Goal: Find specific page/section: Find specific page/section

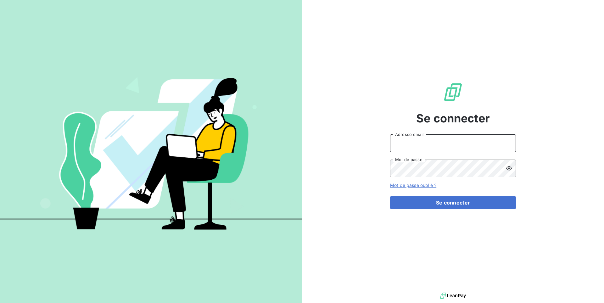
click at [451, 150] on input "Adresse email" at bounding box center [453, 143] width 126 height 18
type input "admin@gammagri"
click at [390, 196] on button "Se connecter" at bounding box center [453, 202] width 126 height 13
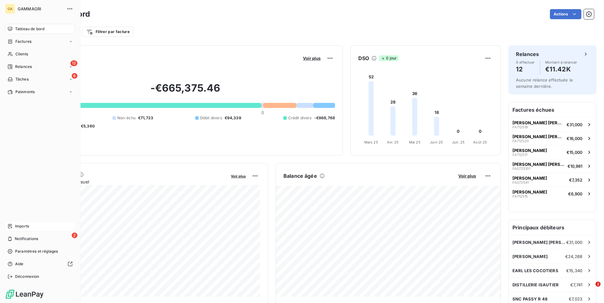
click at [16, 225] on span "Imports" at bounding box center [22, 226] width 14 height 6
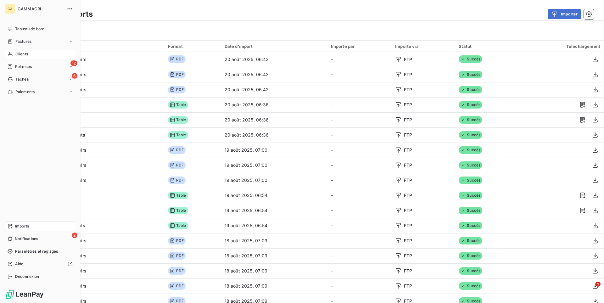
click at [19, 52] on span "Clients" at bounding box center [21, 54] width 13 height 6
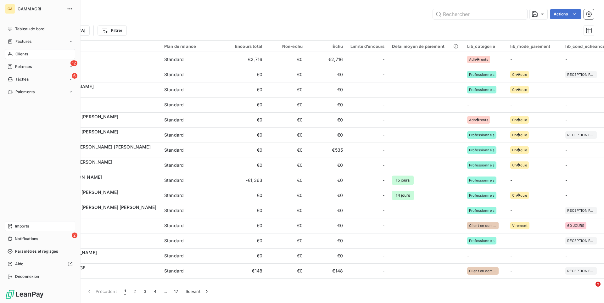
click at [16, 225] on span "Imports" at bounding box center [22, 226] width 14 height 6
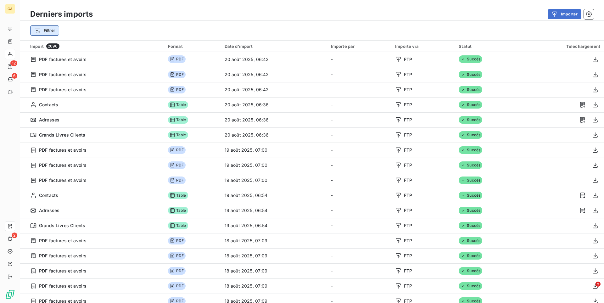
click at [50, 33] on html "GA 12 6 2 Derniers imports Importer Filtrer Import 2696 Format Date d’import Im…" at bounding box center [302, 151] width 604 height 303
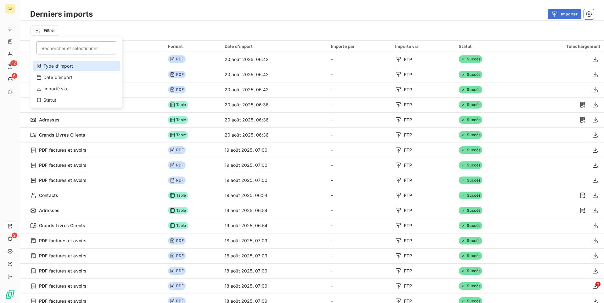
click at [51, 70] on div "Type d’import" at bounding box center [76, 66] width 87 height 10
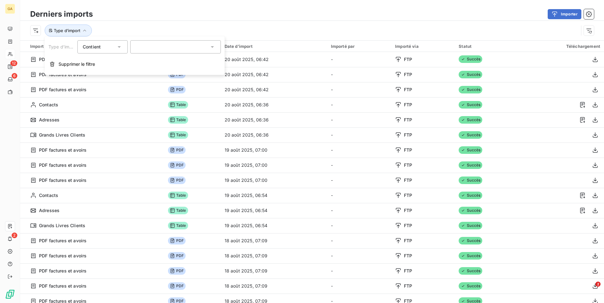
click at [135, 48] on div at bounding box center [175, 46] width 91 height 13
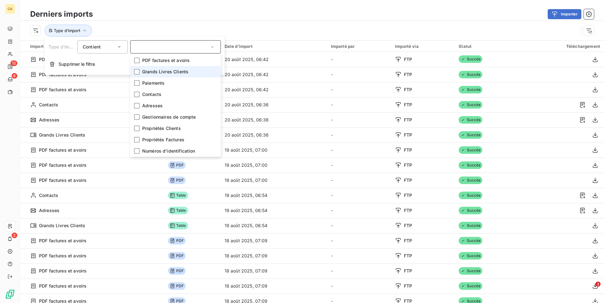
click at [151, 69] on span "Grands Livres Clients" at bounding box center [165, 72] width 46 height 6
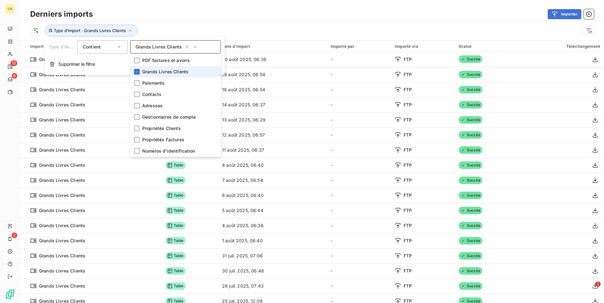
click at [168, 28] on div "Type d’import : Grands Livres Clients" at bounding box center [304, 31] width 548 height 12
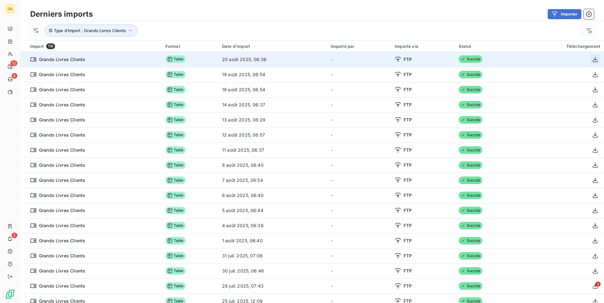
click at [594, 61] on icon "button" at bounding box center [595, 59] width 6 height 6
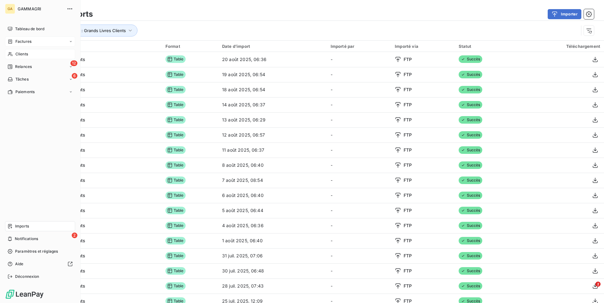
click at [14, 43] on div "Factures" at bounding box center [20, 42] width 24 height 6
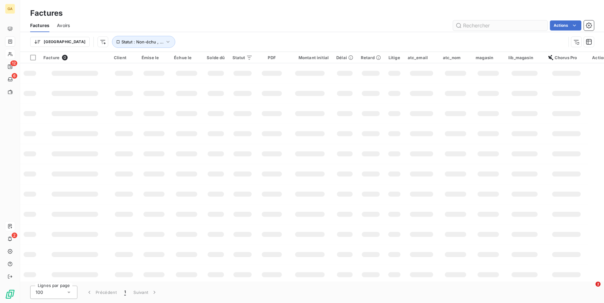
click at [475, 26] on input "text" at bounding box center [500, 25] width 94 height 10
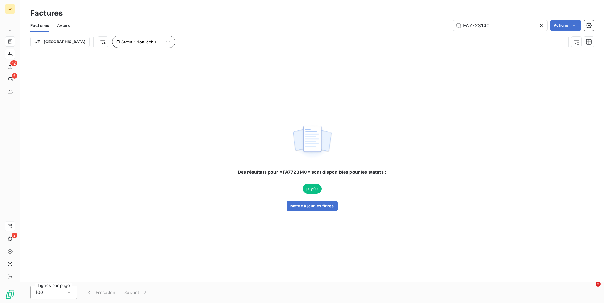
type input "FA7723140"
click at [114, 45] on button "Statut : Non-échu , ..." at bounding box center [143, 42] width 63 height 12
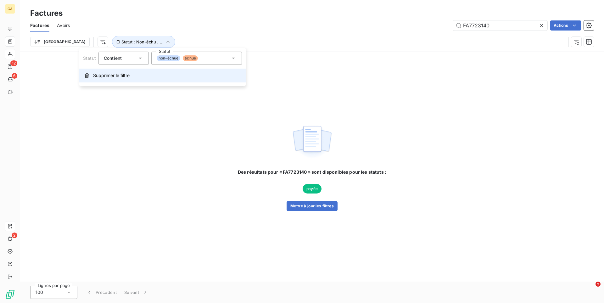
click at [111, 74] on span "Supprimer le filtre" at bounding box center [111, 75] width 37 height 6
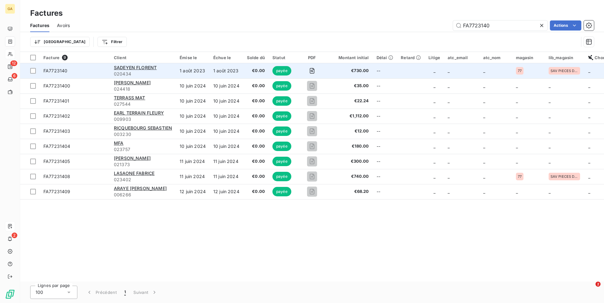
click at [332, 76] on td "€730.00" at bounding box center [349, 70] width 45 height 15
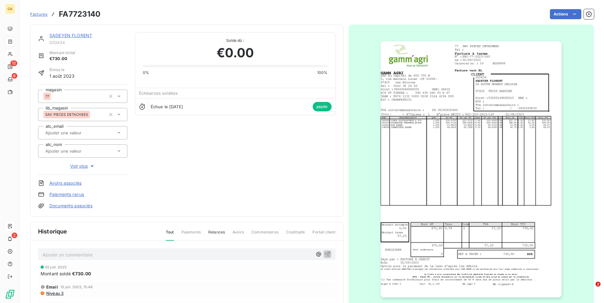
click at [437, 81] on img "button" at bounding box center [471, 169] width 181 height 256
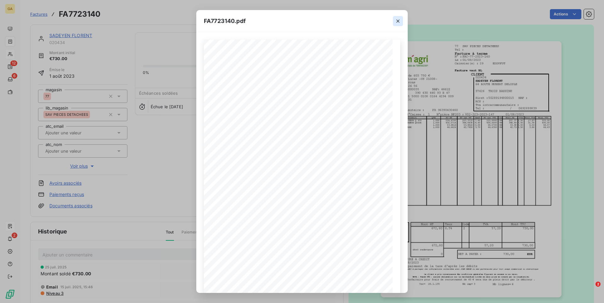
click at [399, 22] on icon "button" at bounding box center [398, 21] width 6 height 6
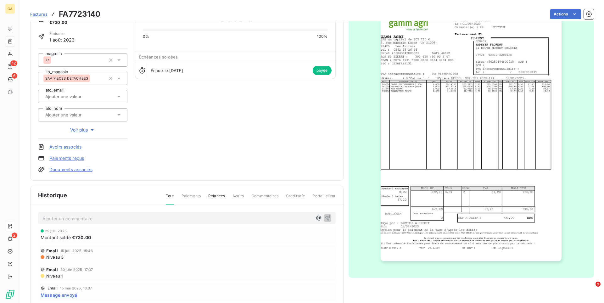
scroll to position [76, 0]
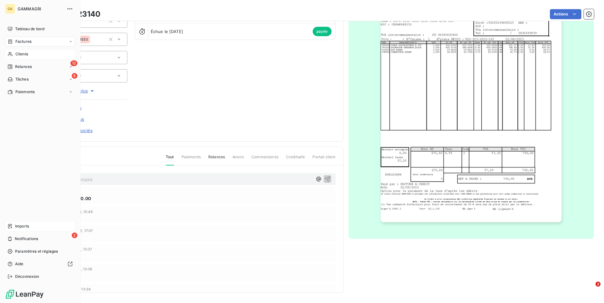
click at [24, 44] on span "Factures" at bounding box center [23, 42] width 16 height 6
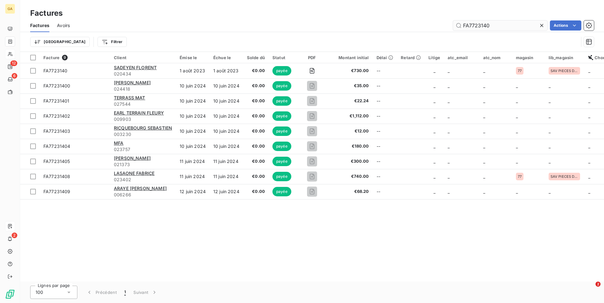
drag, startPoint x: 501, startPoint y: 25, endPoint x: 430, endPoint y: 29, distance: 71.3
click at [453, 29] on input "FA7723140" at bounding box center [500, 25] width 94 height 10
drag, startPoint x: 499, startPoint y: 27, endPoint x: 452, endPoint y: 25, distance: 47.2
click at [453, 25] on input "FA7723140" at bounding box center [500, 25] width 94 height 10
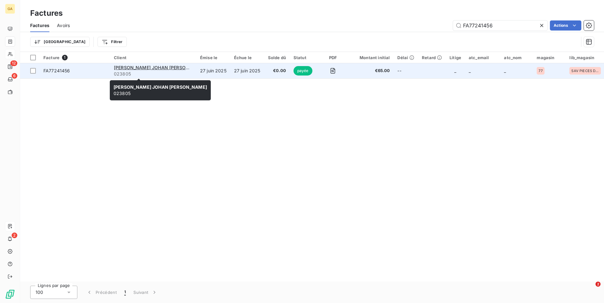
type input "FA77241456"
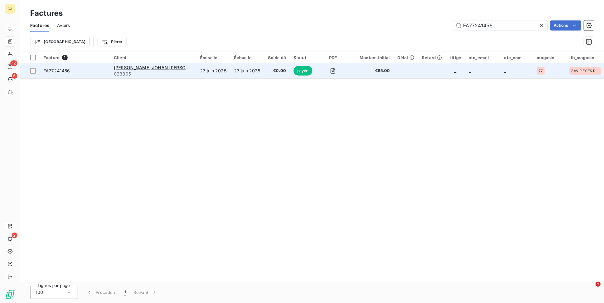
click at [160, 76] on span "023805" at bounding box center [153, 74] width 79 height 6
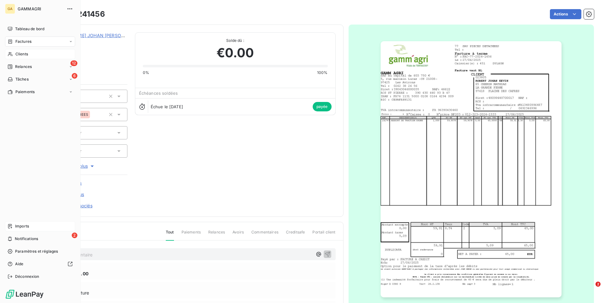
click at [25, 40] on span "Factures" at bounding box center [23, 42] width 16 height 6
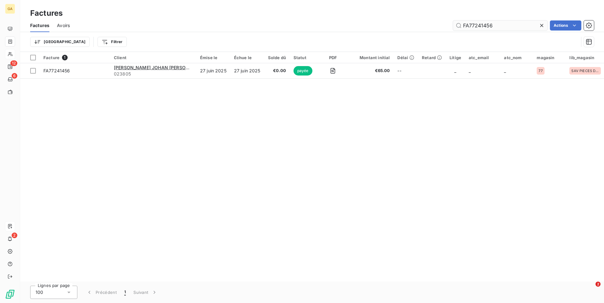
drag, startPoint x: 490, startPoint y: 26, endPoint x: 436, endPoint y: 25, distance: 54.1
click at [453, 25] on input "FA77241456" at bounding box center [500, 25] width 94 height 10
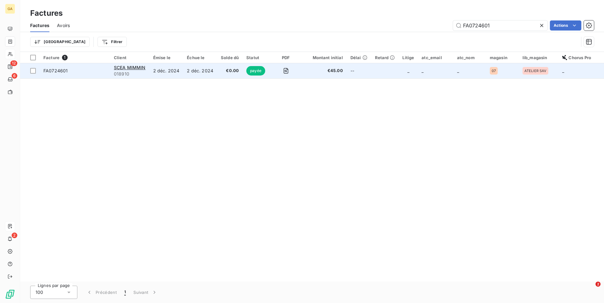
type input "FA0724601"
click at [247, 75] on span "payée" at bounding box center [255, 70] width 19 height 9
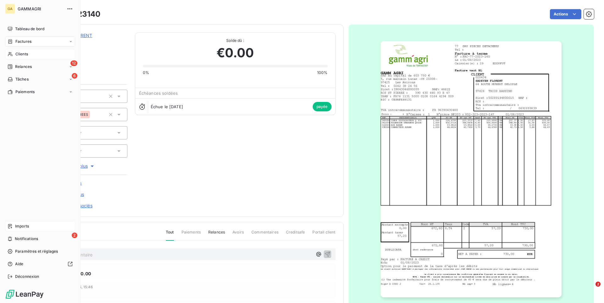
click at [35, 40] on div "Factures" at bounding box center [40, 42] width 70 height 10
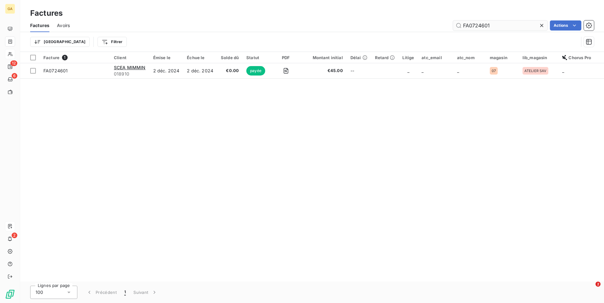
drag, startPoint x: 470, startPoint y: 26, endPoint x: 407, endPoint y: 26, distance: 63.2
click at [453, 26] on input "FA0724601" at bounding box center [500, 25] width 94 height 10
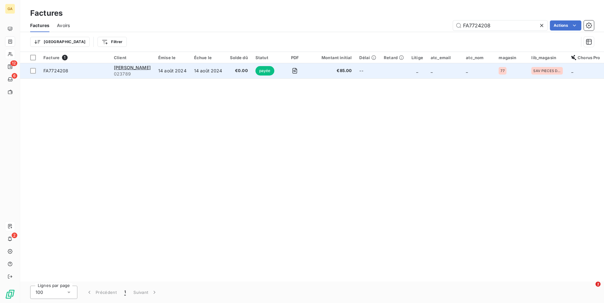
type input "FA7724208"
click at [162, 74] on td "14 août 2024" at bounding box center [173, 70] width 36 height 15
